Goal: Contribute content: Add original content to the website for others to see

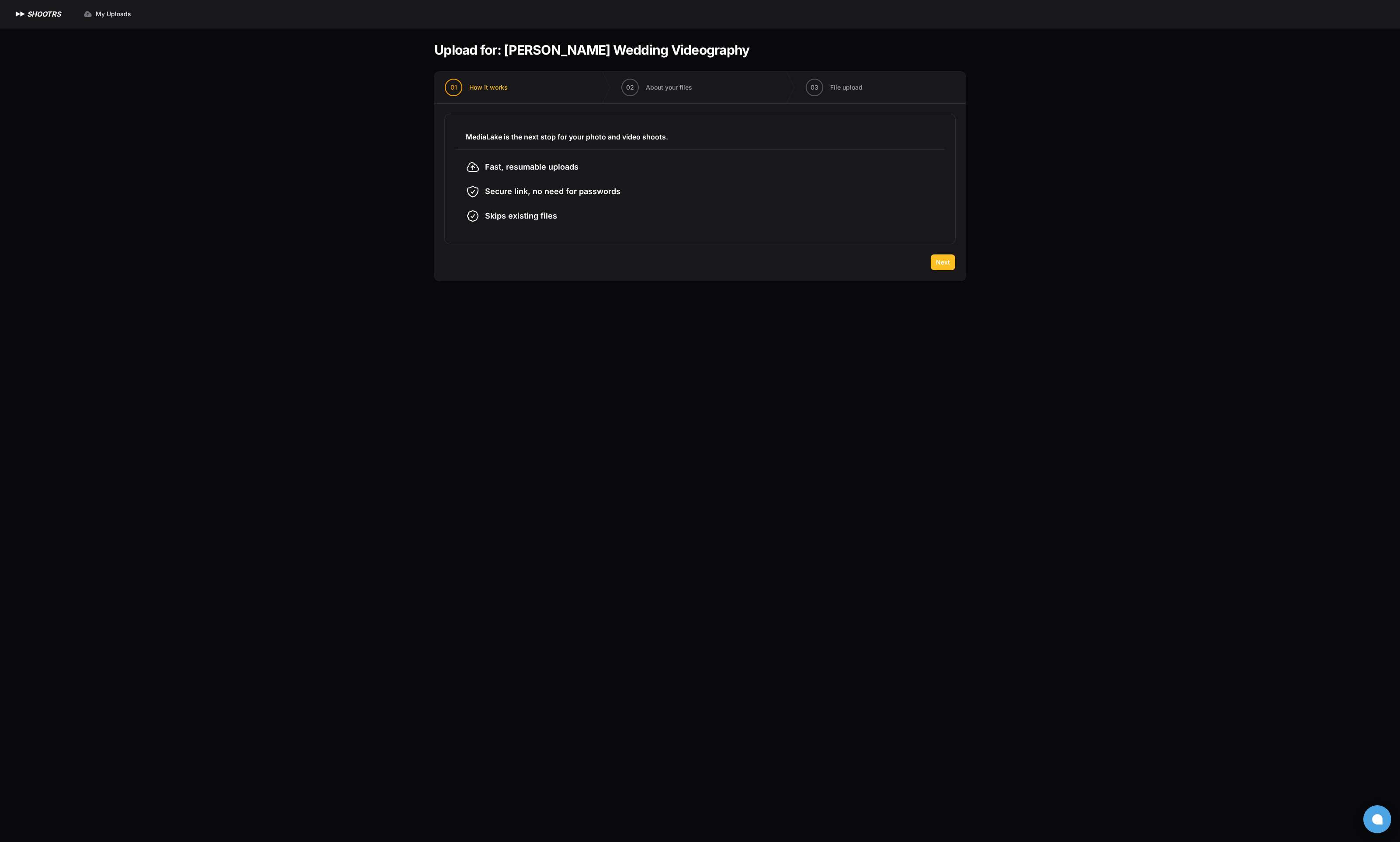
click at [938, 266] on span "Next" at bounding box center [943, 262] width 14 height 9
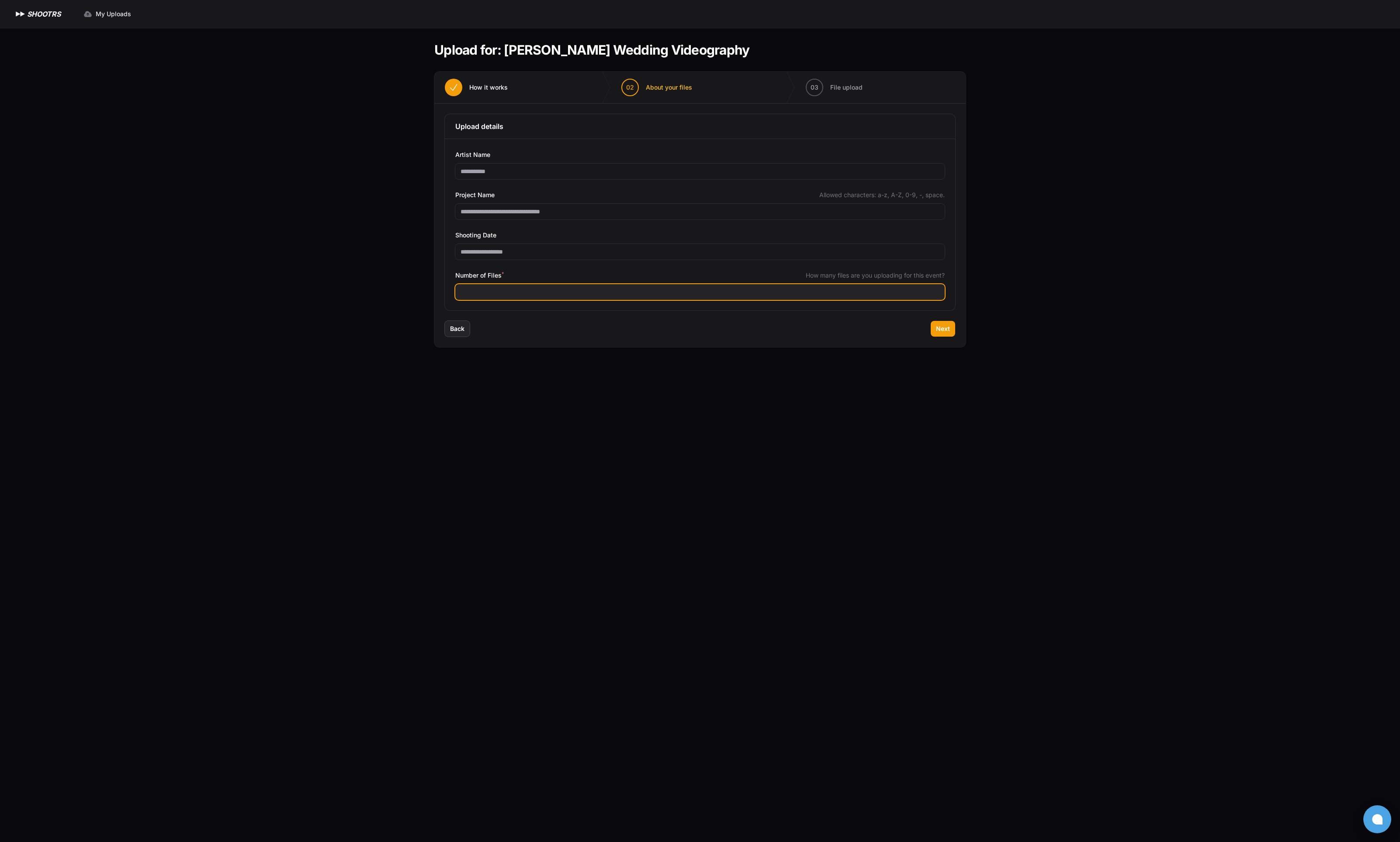
click at [502, 296] on input "Number of Files *" at bounding box center [700, 292] width 489 height 16
type input "***"
click at [944, 327] on span "Next" at bounding box center [943, 329] width 14 height 9
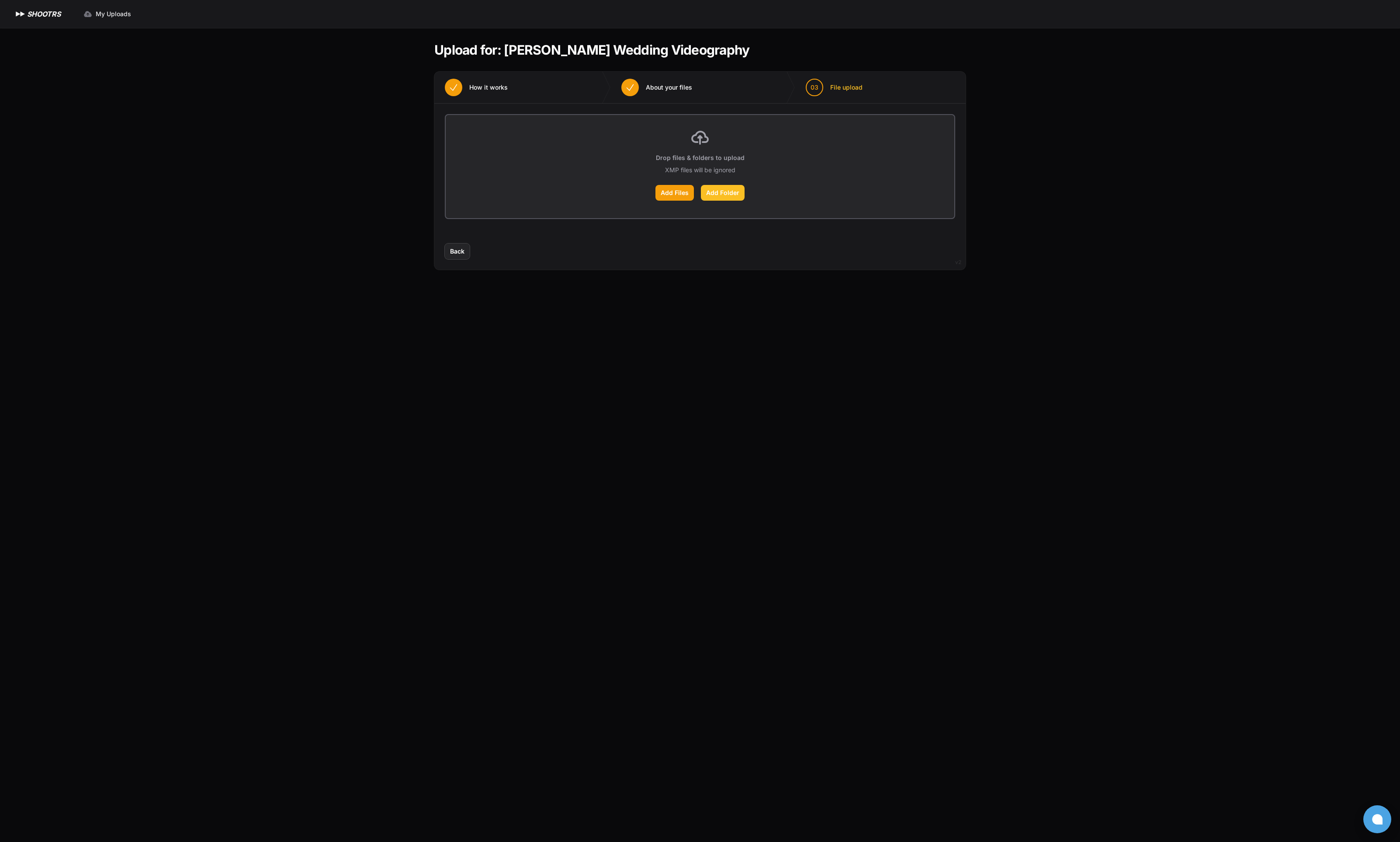
click at [718, 194] on label "Add Folder" at bounding box center [723, 193] width 44 height 16
click at [0, 0] on input "Add Folder" at bounding box center [0, 0] width 0 height 0
